Goal: Task Accomplishment & Management: Manage account settings

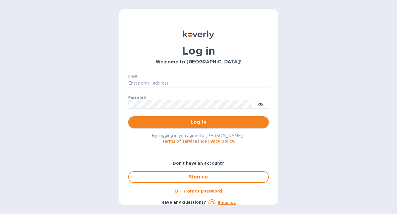
type input "[EMAIL_ADDRESS][DOMAIN_NAME]"
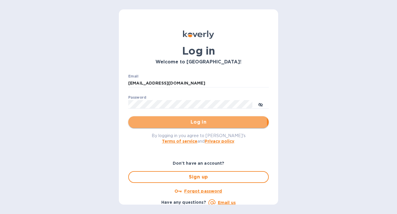
click at [165, 124] on span "Log in" at bounding box center [198, 121] width 131 height 7
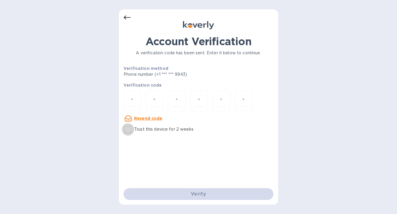
click at [129, 130] on input "Trust this device for 2 weeks" at bounding box center [128, 129] width 12 height 12
checkbox input "true"
click at [133, 101] on input "number" at bounding box center [133, 100] width 8 height 11
type input "1"
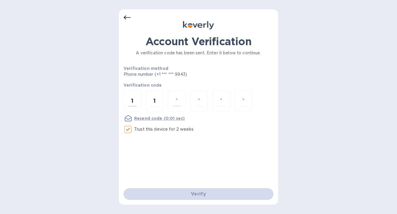
type input "8"
type input "7"
type input "6"
type input "8"
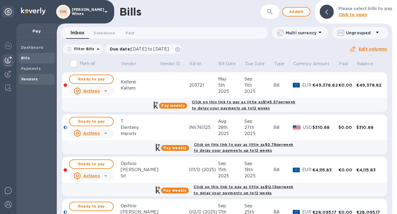
click at [28, 77] on b "Vendors" at bounding box center [29, 79] width 17 height 4
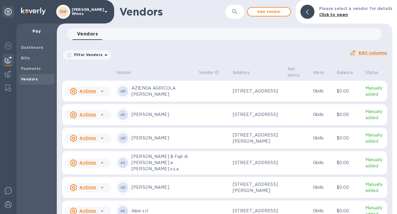
click at [238, 12] on icon "button" at bounding box center [234, 11] width 7 height 7
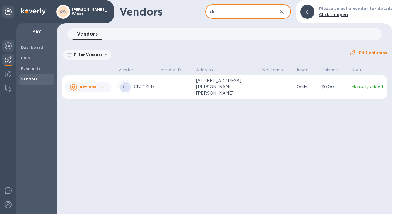
type input "cb"
click at [8, 48] on img at bounding box center [8, 45] width 7 height 7
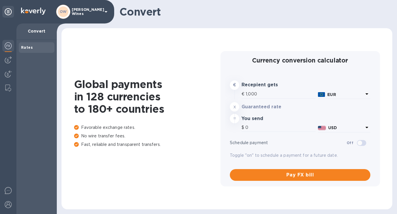
type input "1,179.2"
